Goal: Transaction & Acquisition: Purchase product/service

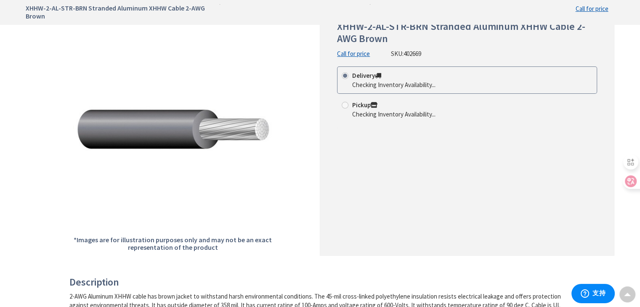
scroll to position [84, 0]
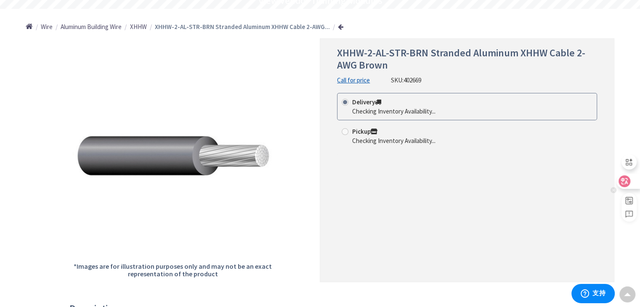
click at [628, 183] on icon at bounding box center [624, 181] width 8 height 8
click at [628, 183] on icon at bounding box center [630, 181] width 7 height 7
